Goal: Task Accomplishment & Management: Manage account settings

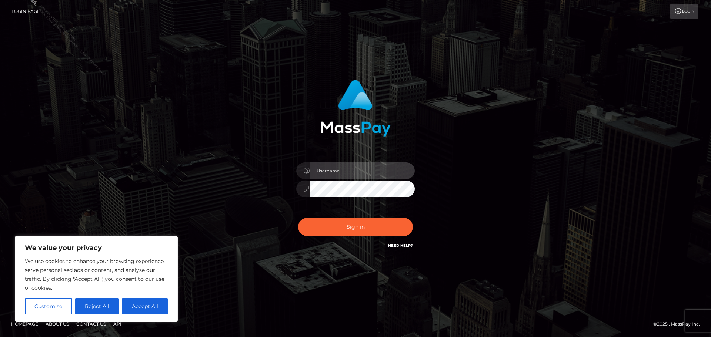
drag, startPoint x: 343, startPoint y: 163, endPoint x: 348, endPoint y: 178, distance: 15.3
click at [343, 163] on input "text" at bounding box center [361, 170] width 105 height 17
type input "[PERSON_NAME].Silversocial"
click at [298, 218] on button "Sign in" at bounding box center [355, 227] width 115 height 18
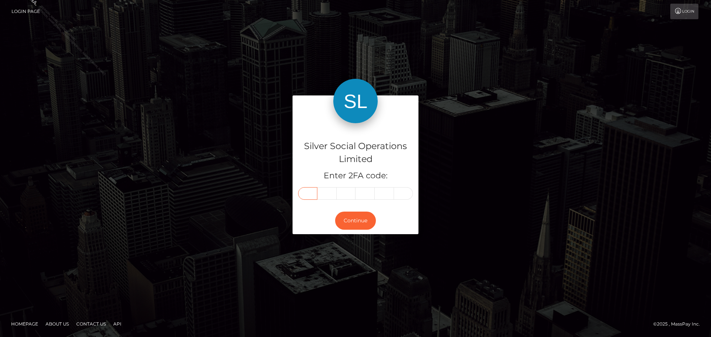
click at [309, 191] on input "text" at bounding box center [307, 193] width 19 height 13
type input "4"
type input "1"
type input "2"
type input "8"
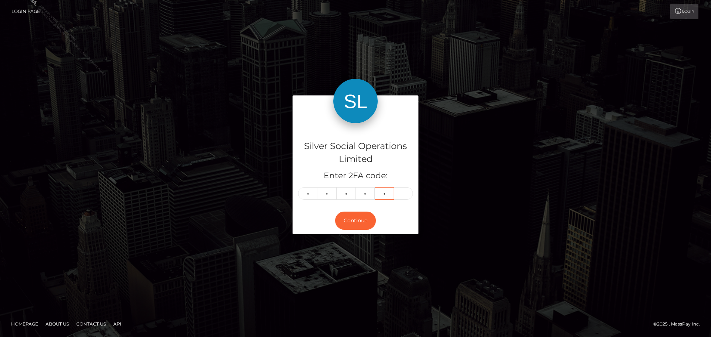
type input "4"
type input "7"
